Goal: Navigation & Orientation: Find specific page/section

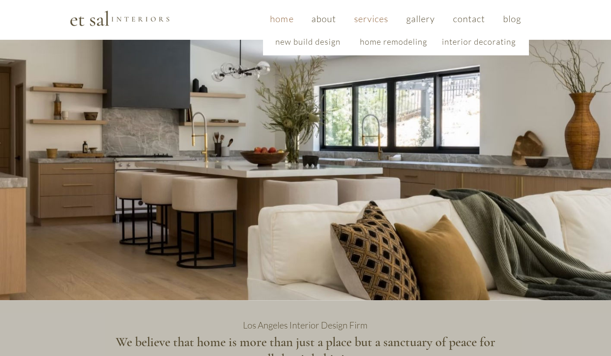
click at [377, 22] on span "services" at bounding box center [371, 18] width 34 height 11
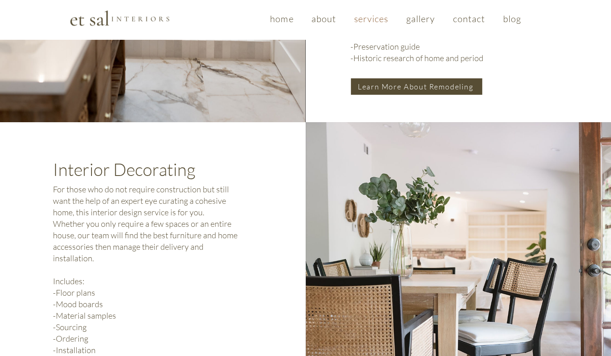
scroll to position [873, 0]
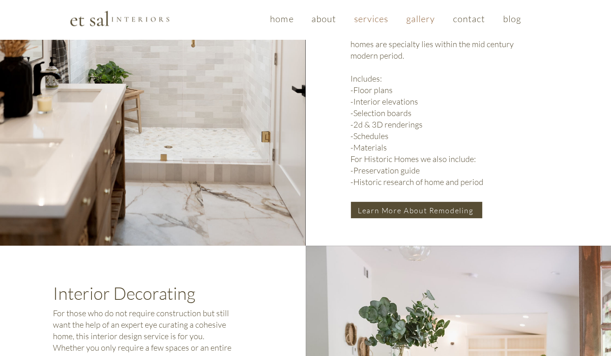
click at [423, 19] on span "gallery" at bounding box center [420, 18] width 29 height 11
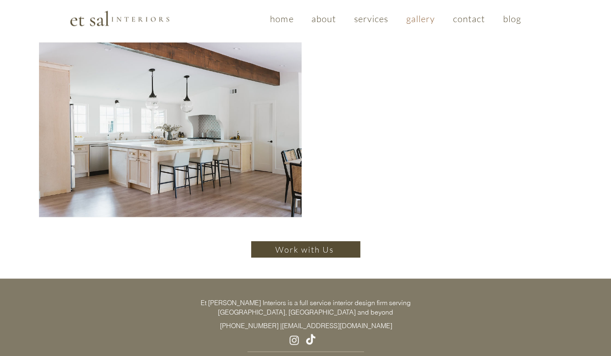
scroll to position [659, 0]
